Goal: Transaction & Acquisition: Purchase product/service

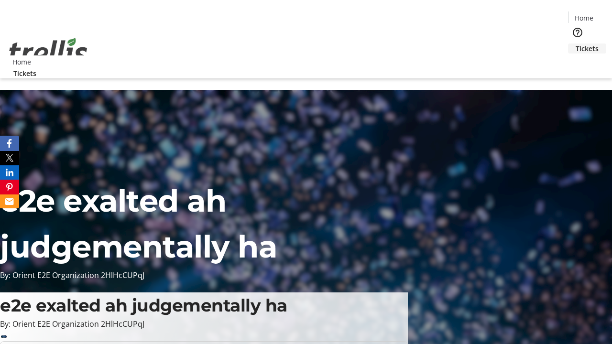
click at [575, 43] on span "Tickets" at bounding box center [586, 48] width 23 height 10
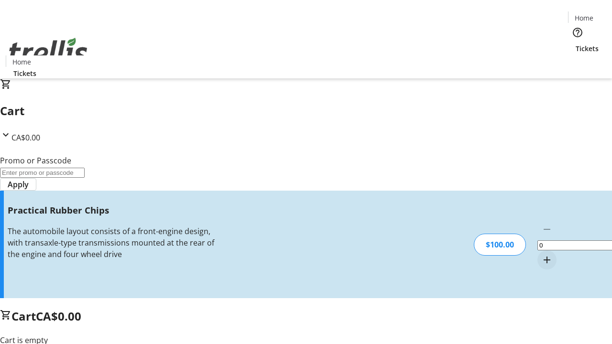
click at [541, 254] on mat-icon "Increment by one" at bounding box center [546, 259] width 11 height 11
type input "1"
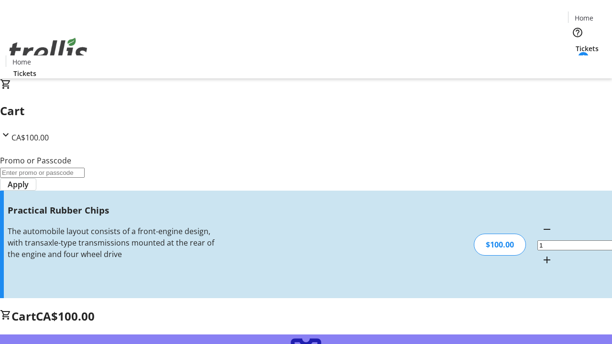
type input "FREE"
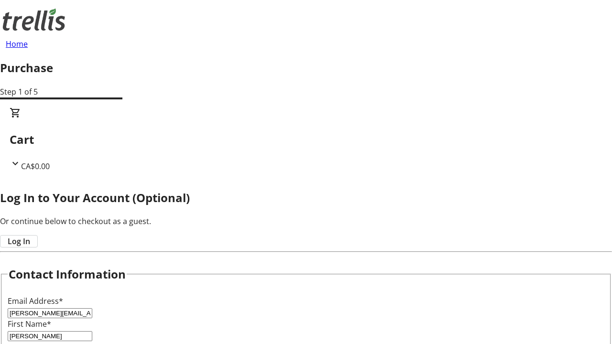
type input "[PERSON_NAME]"
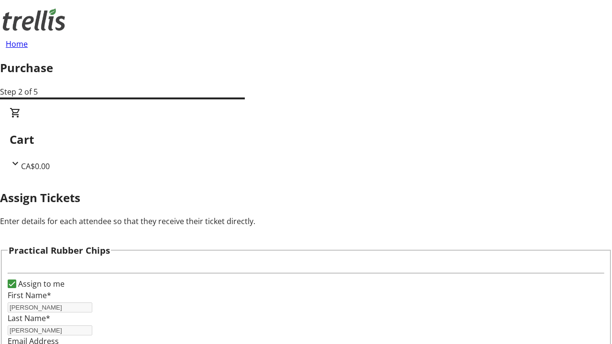
scroll to position [12, 0]
